Goal: Task Accomplishment & Management: Manage account settings

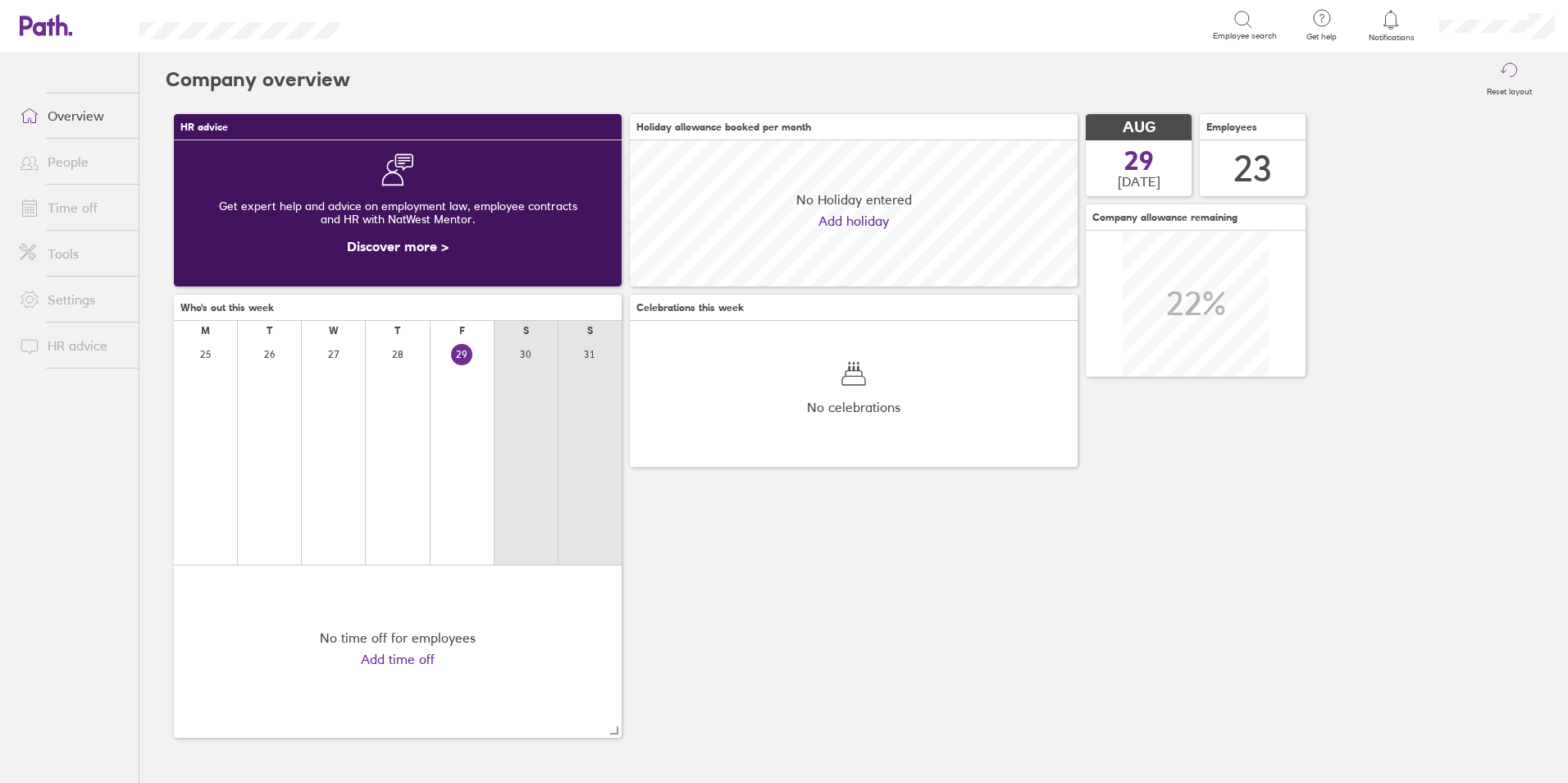
scroll to position [146, 448]
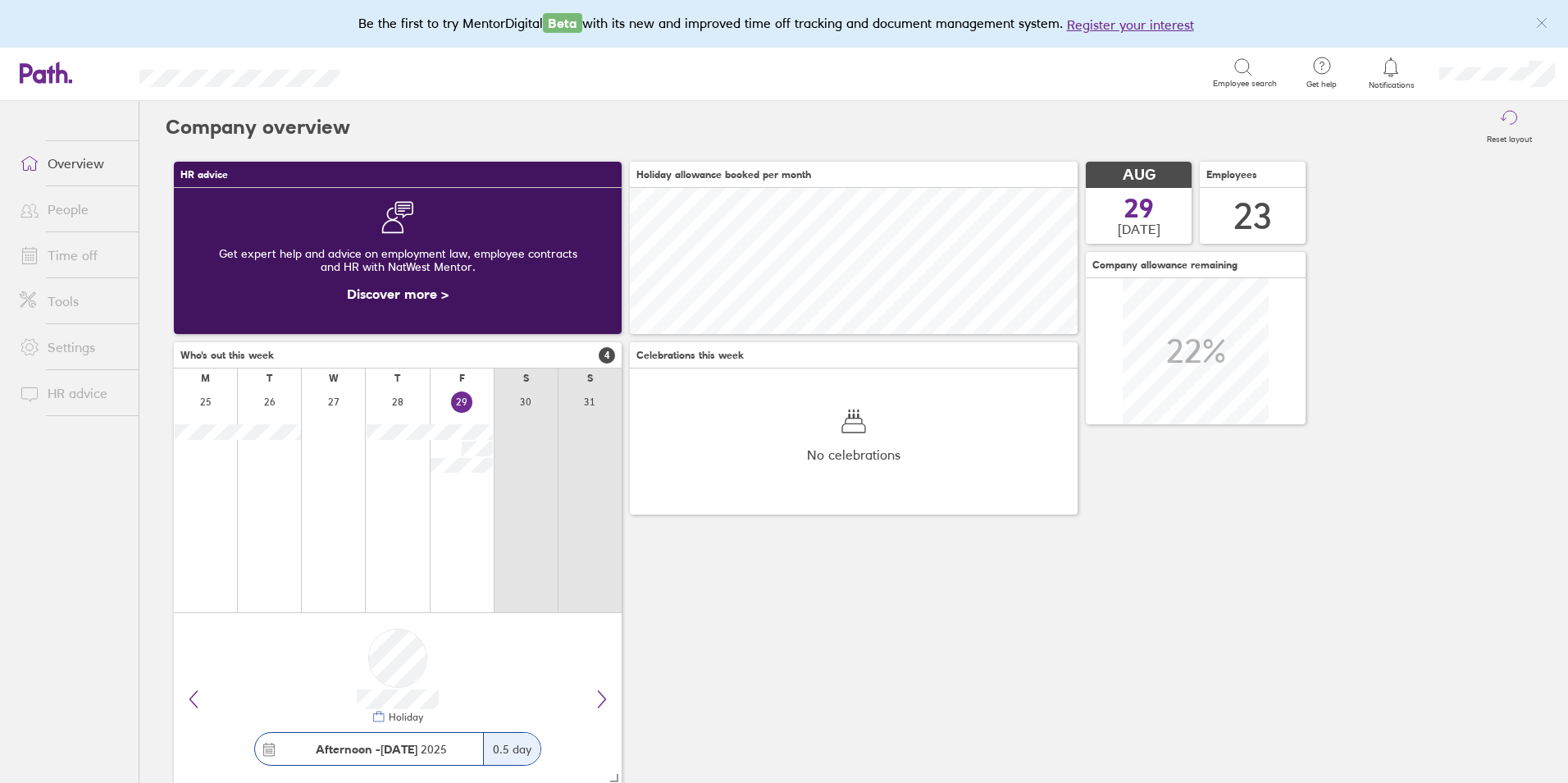
click at [96, 249] on link "Time off" at bounding box center [72, 255] width 132 height 33
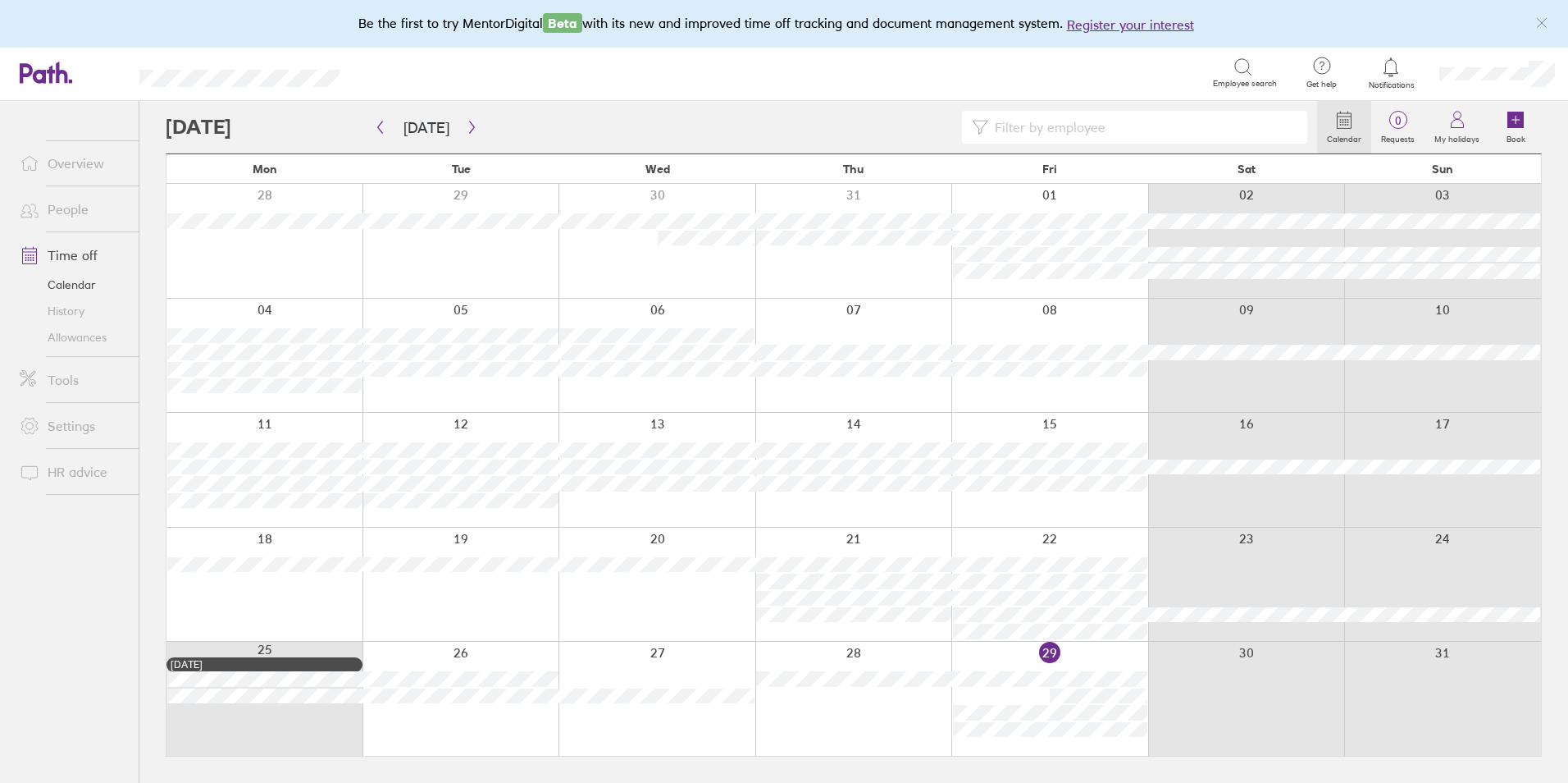
click at [477, 135] on div at bounding box center [741, 127] width 1152 height 33
click at [469, 130] on icon "button" at bounding box center [472, 127] width 5 height 12
